Goal: Information Seeking & Learning: Learn about a topic

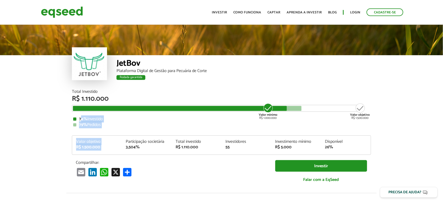
drag, startPoint x: 112, startPoint y: 123, endPoint x: 122, endPoint y: 127, distance: 10.4
click at [122, 127] on div "Total Investido R$ 1.110.000 Valor mínimo R$ 1.000.000 Valor objetivo R$ 1.500.…" at bounding box center [221, 139] width 299 height 98
click at [126, 103] on div "Total Investido R$ 1.110.000 Valor mínimo R$ 1.000.000 Valor objetivo R$ 1.500.…" at bounding box center [221, 108] width 299 height 37
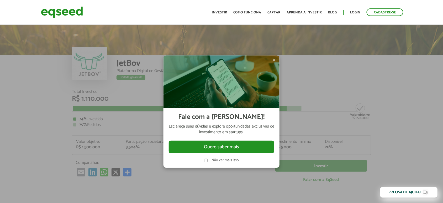
click at [274, 61] on span "×" at bounding box center [273, 60] width 3 height 6
